Goal: Task Accomplishment & Management: Manage account settings

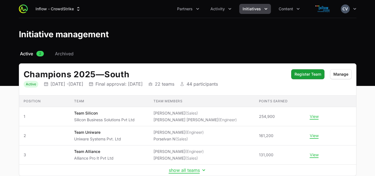
click at [260, 9] on span "Initiatives" at bounding box center [251, 9] width 18 height 6
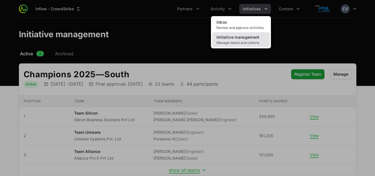
click at [246, 37] on span "Initiative management" at bounding box center [237, 37] width 43 height 5
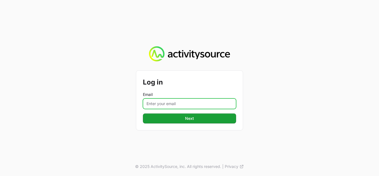
click at [178, 105] on input "Email" at bounding box center [189, 103] width 93 height 11
type input "[PERSON_NAME][EMAIL_ADDRESS][DOMAIN_NAME]"
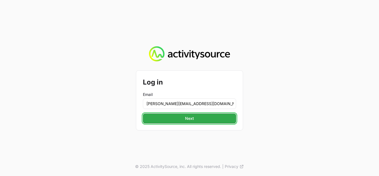
click at [178, 118] on span "Next" at bounding box center [189, 118] width 87 height 7
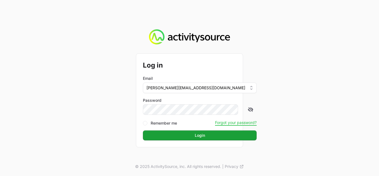
click at [137, 141] on div "Log in Email [PERSON_NAME][EMAIL_ADDRESS][DOMAIN_NAME] Password Remember me For…" at bounding box center [189, 100] width 107 height 93
click at [147, 124] on input "Remember me" at bounding box center [145, 123] width 4 height 4
checkbox input "true"
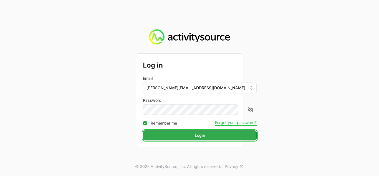
click at [170, 134] on span "Login" at bounding box center [199, 135] width 107 height 7
